Goal: Task Accomplishment & Management: Complete application form

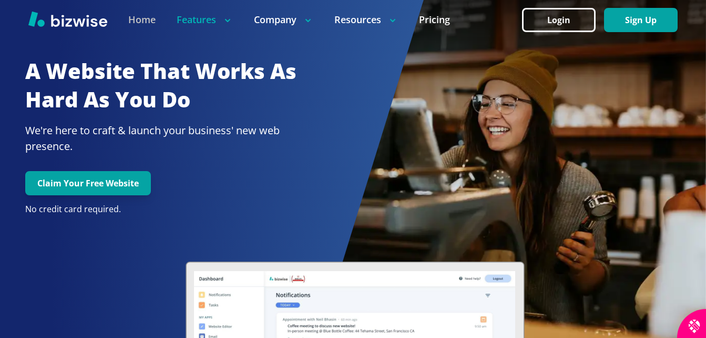
click at [140, 22] on link "Home" at bounding box center [141, 19] width 27 height 13
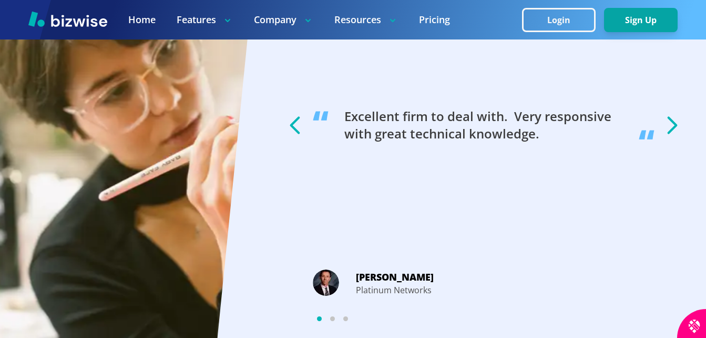
scroll to position [1998, 0]
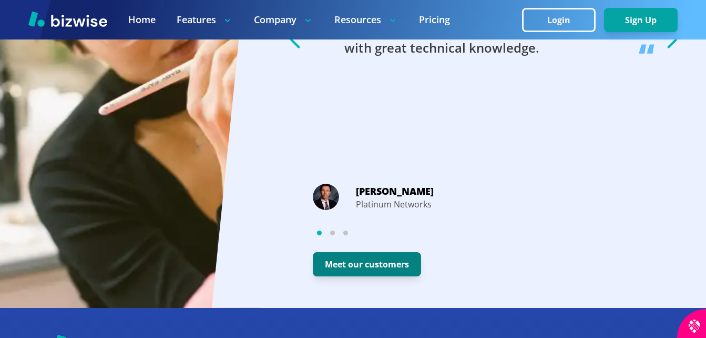
click at [357, 263] on button "Meet our customers" at bounding box center [367, 264] width 108 height 24
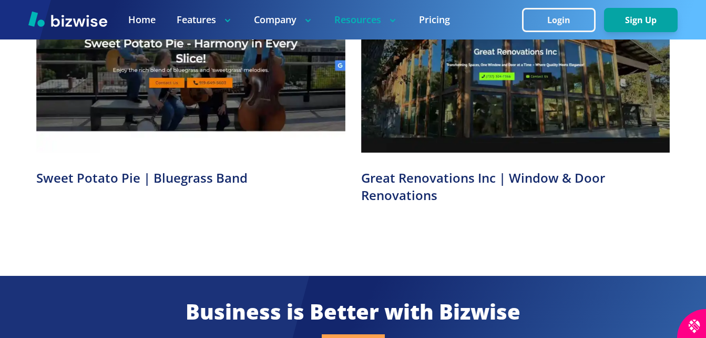
scroll to position [1104, 0]
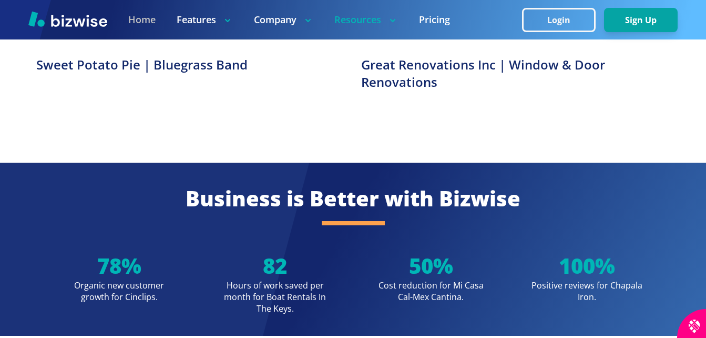
click at [141, 18] on link "Home" at bounding box center [141, 19] width 27 height 13
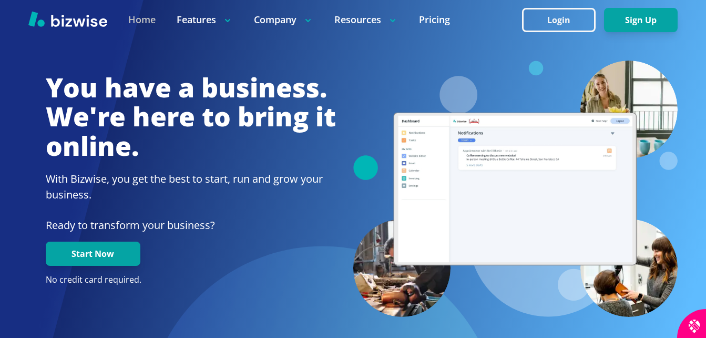
click at [138, 18] on link "Home" at bounding box center [141, 19] width 27 height 13
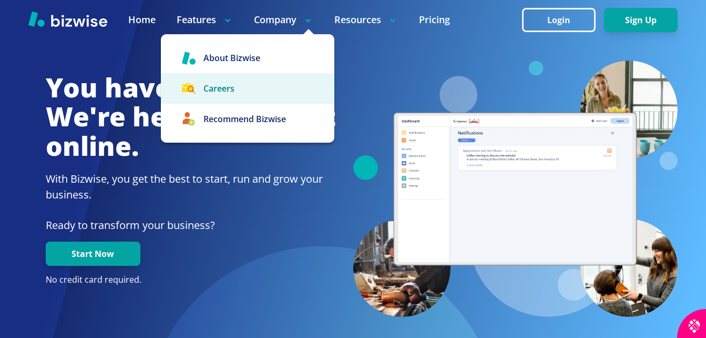
click at [232, 88] on link "Careers" at bounding box center [248, 88] width 174 height 30
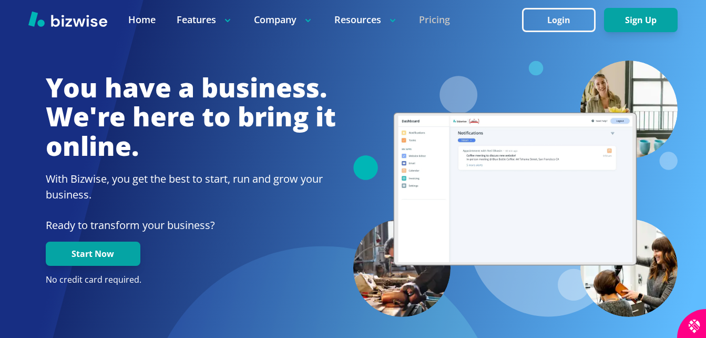
click at [439, 15] on link "Pricing" at bounding box center [434, 19] width 31 height 13
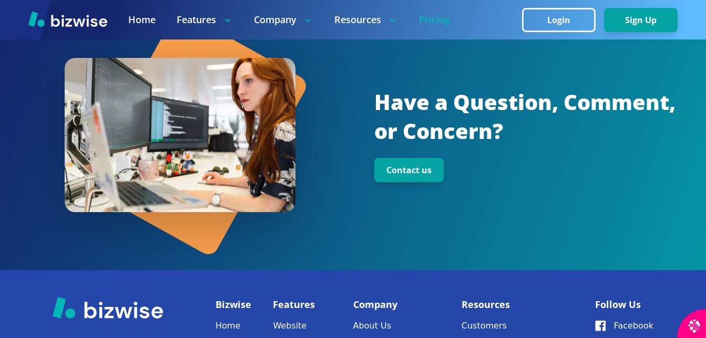
scroll to position [1315, 0]
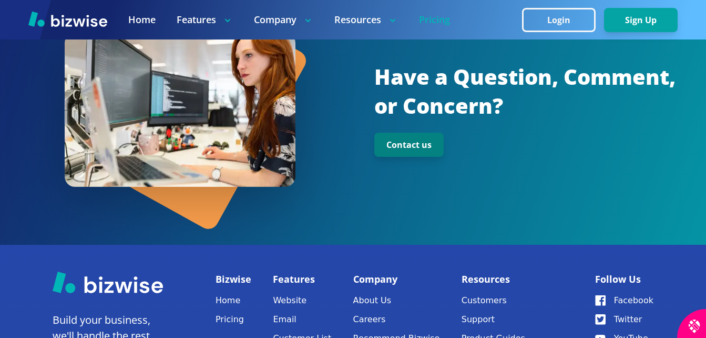
click at [389, 140] on button "Contact us" at bounding box center [408, 145] width 69 height 24
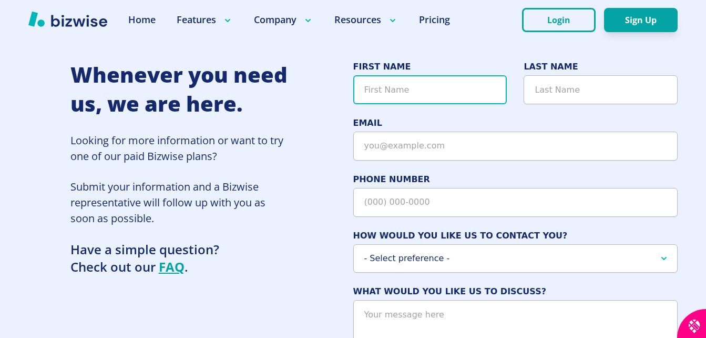
click at [416, 90] on input "FIRST NAME" at bounding box center [430, 89] width 154 height 29
click at [416, 94] on input "FIRST NAME" at bounding box center [430, 89] width 154 height 29
type input "[PERSON_NAME]"
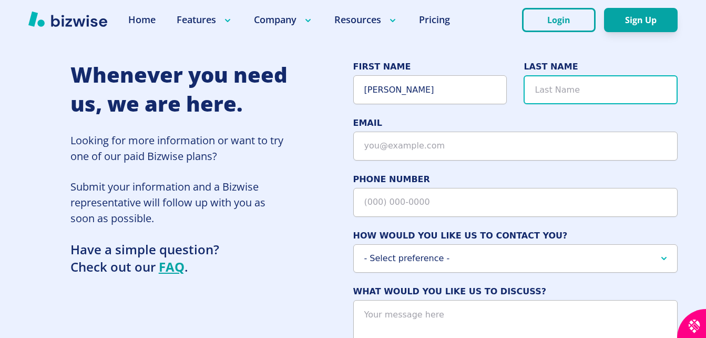
click at [572, 86] on input "LAST NAME" at bounding box center [601, 89] width 154 height 29
type input "[PERSON_NAME]"
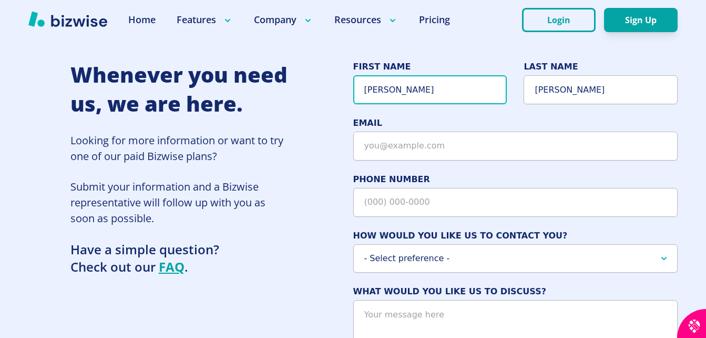
click at [405, 88] on input "[PERSON_NAME]" at bounding box center [430, 89] width 154 height 29
type input "S"
type input "[PERSON_NAME]"
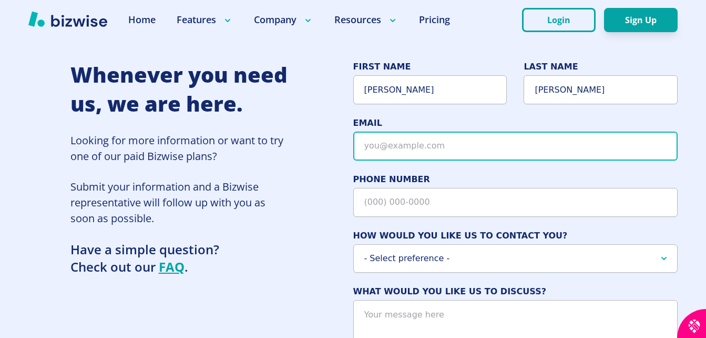
click at [475, 148] on input "EMAIL" at bounding box center [515, 145] width 325 height 29
type input "[EMAIL_ADDRESS][DOMAIN_NAME]"
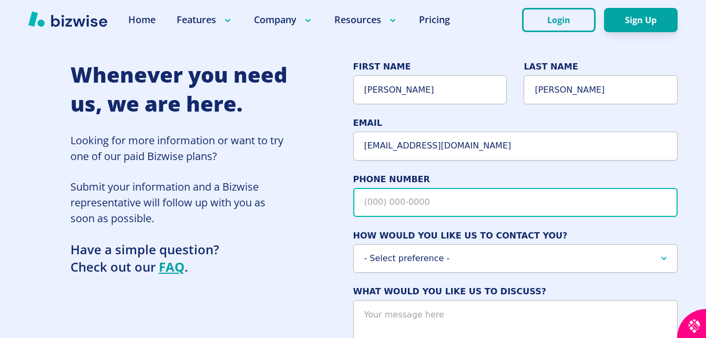
click at [462, 206] on input "PHONE NUMBER" at bounding box center [515, 202] width 325 height 29
type input "[PHONE_NUMBER]"
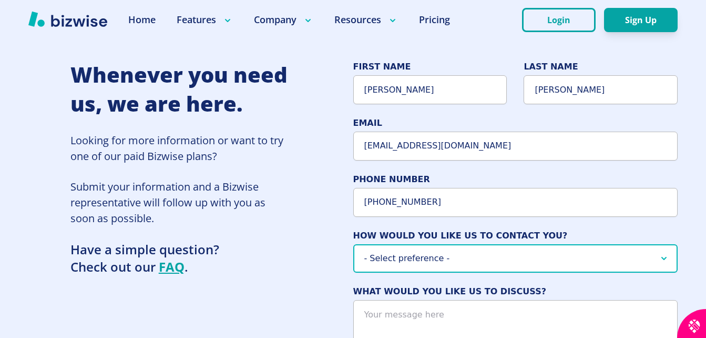
click at [664, 256] on select "- Select preference - Phone Text Email" at bounding box center [515, 258] width 325 height 29
select select "Phone"
click at [353, 244] on select "- Select preference - Phone Text Email" at bounding box center [515, 258] width 325 height 29
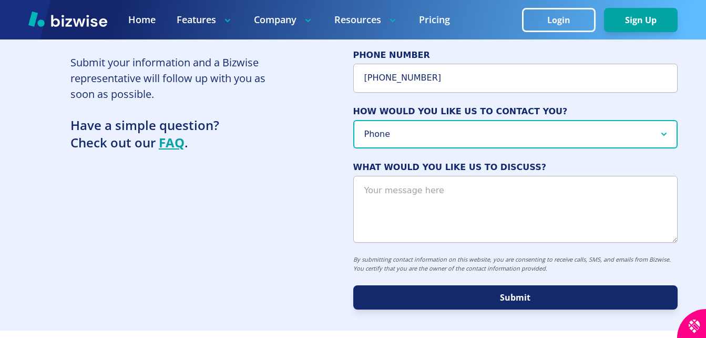
scroll to position [105, 0]
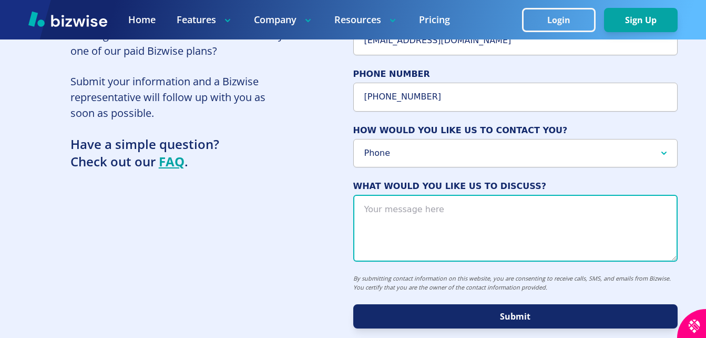
click at [377, 210] on textarea "WHAT WOULD YOU LIKE US TO DISCUSS?" at bounding box center [515, 228] width 325 height 67
click at [433, 209] on textarea "Does my company have" at bounding box center [515, 228] width 325 height 67
click at [543, 209] on textarea "Does my company ( Stonewater Kitchens) have" at bounding box center [515, 228] width 325 height 67
click at [370, 216] on textarea "Does my company ( Stonewater Kitchens) have an account with your company?" at bounding box center [515, 228] width 325 height 67
click at [661, 208] on textarea "Does my company ( Stonewater Kitchens) have an account with your company?" at bounding box center [515, 228] width 325 height 67
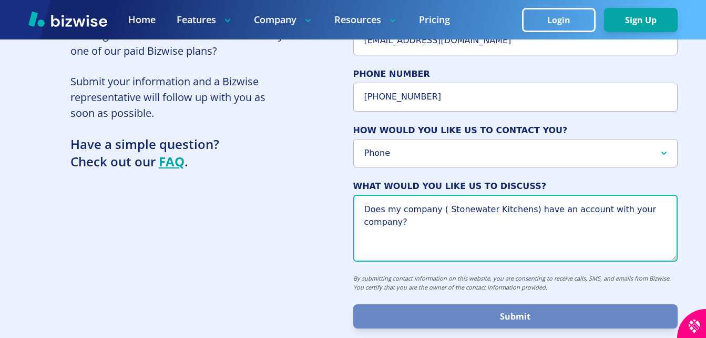
type textarea "Does my company ( Stonewater Kitchens) have an account with your company?"
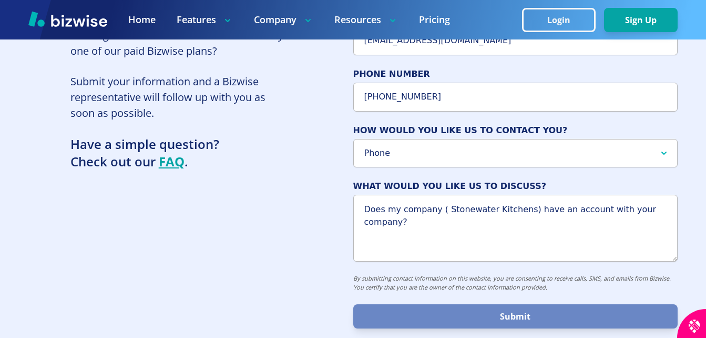
drag, startPoint x: 486, startPoint y: 316, endPoint x: 475, endPoint y: 316, distance: 10.5
click at [475, 316] on button "Submit" at bounding box center [515, 316] width 325 height 24
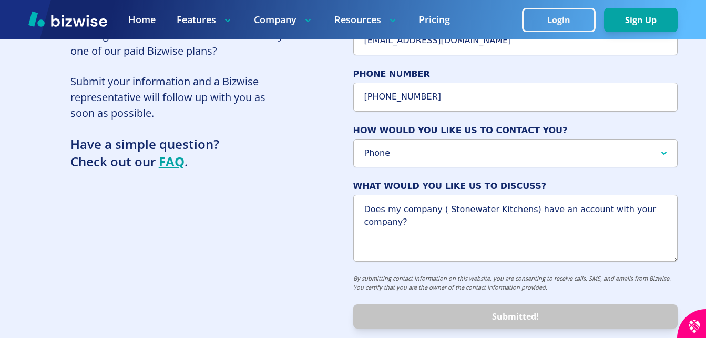
select select
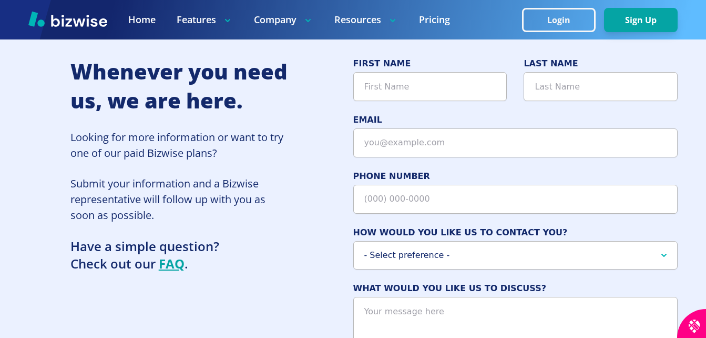
scroll to position [0, 0]
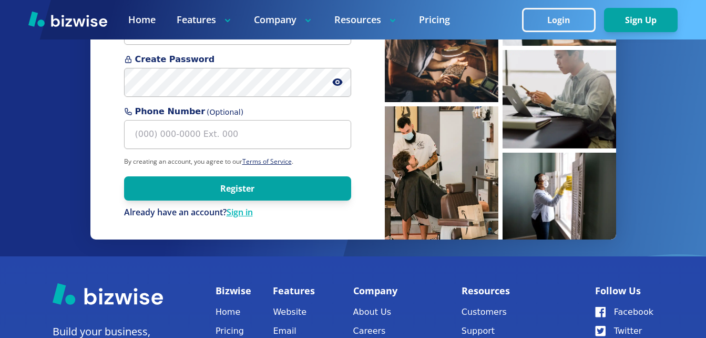
scroll to position [263, 0]
